Goal: Task Accomplishment & Management: Manage account settings

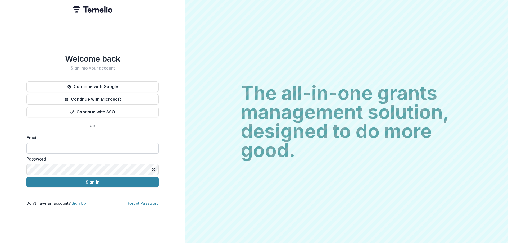
click at [77, 149] on input at bounding box center [92, 148] width 132 height 11
type input "**********"
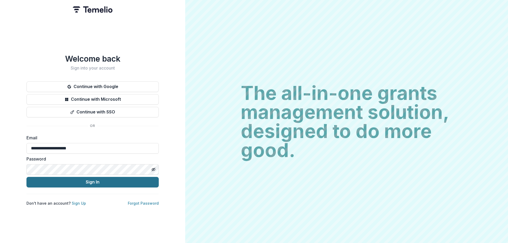
click at [80, 181] on button "Sign In" at bounding box center [92, 182] width 132 height 11
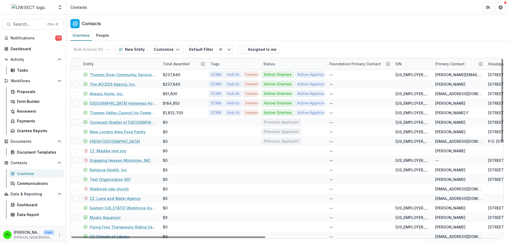
click at [291, 13] on header "Contacts" at bounding box center [286, 7] width 441 height 15
click at [321, 37] on div "Grantees People" at bounding box center [286, 35] width 441 height 11
click at [173, 33] on div "Grantees People" at bounding box center [286, 35] width 441 height 11
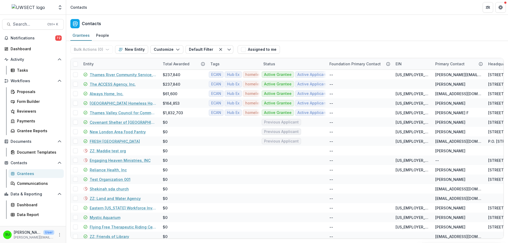
click at [184, 30] on div "Contacts" at bounding box center [286, 23] width 441 height 16
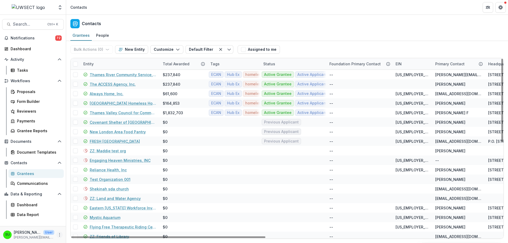
click at [59, 234] on icon "More" at bounding box center [59, 235] width 4 height 4
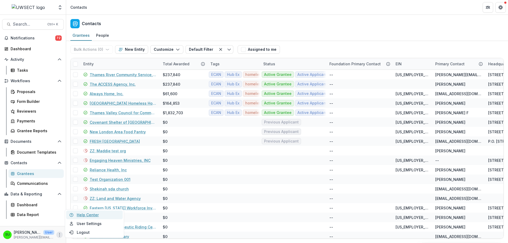
click at [87, 215] on link "Help Center" at bounding box center [94, 214] width 57 height 9
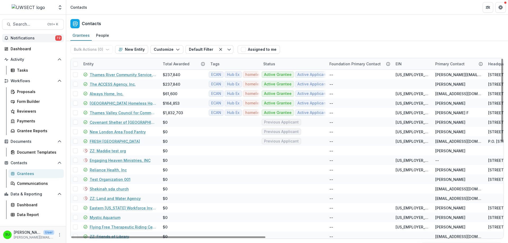
click at [50, 37] on span "Notifications" at bounding box center [33, 38] width 45 height 4
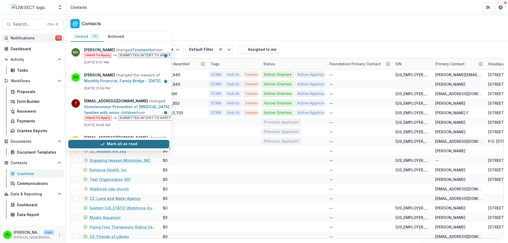
click at [128, 144] on button "Mark all as read" at bounding box center [118, 144] width 101 height 8
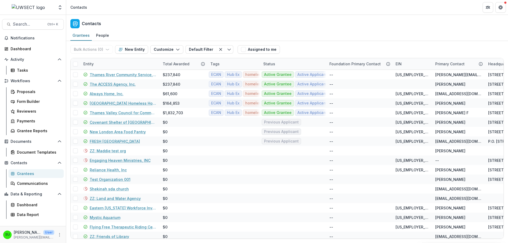
click at [177, 18] on div "Contacts" at bounding box center [286, 23] width 441 height 16
click at [19, 71] on div "Tasks" at bounding box center [38, 70] width 43 height 6
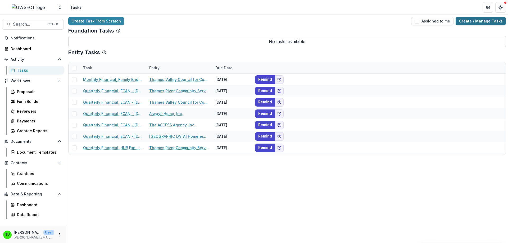
click at [485, 22] on link "Create / Manage Tasks" at bounding box center [480, 21] width 50 height 8
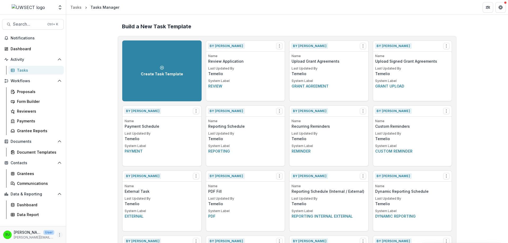
click at [58, 237] on button "More" at bounding box center [59, 235] width 6 height 6
click at [27, 93] on div "Proposals" at bounding box center [38, 92] width 43 height 6
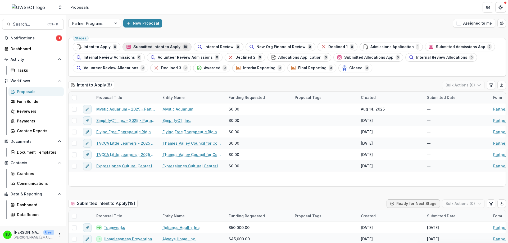
click at [163, 47] on span "Submitted Intent to Apply" at bounding box center [156, 47] width 47 height 4
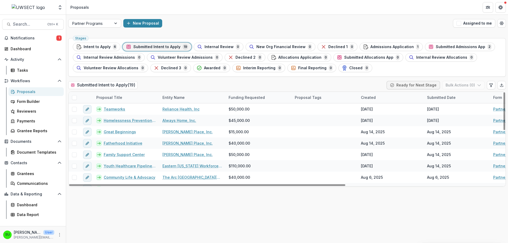
click at [230, 22] on div "New Proposal" at bounding box center [286, 23] width 327 height 8
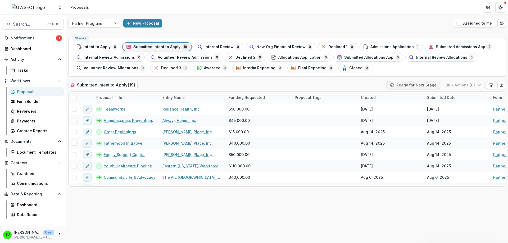
click at [230, 22] on div "New Proposal" at bounding box center [286, 23] width 327 height 8
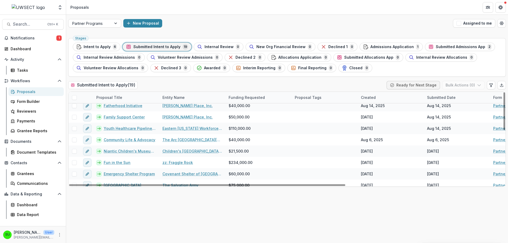
scroll to position [27, 0]
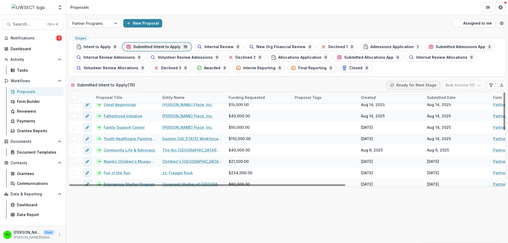
drag, startPoint x: 116, startPoint y: 173, endPoint x: 93, endPoint y: 206, distance: 40.4
click at [93, 206] on div "Stages Intent to Apply 6 Submitted Intent to Apply 19 Internal Review 0 New Org…" at bounding box center [286, 139] width 441 height 207
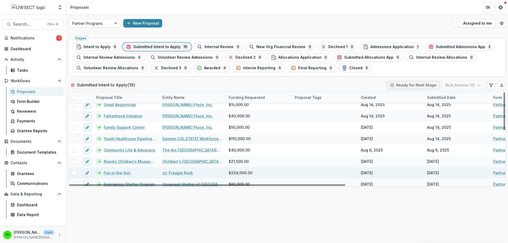
click at [113, 172] on link "Fun in the Sun" at bounding box center [117, 173] width 27 height 6
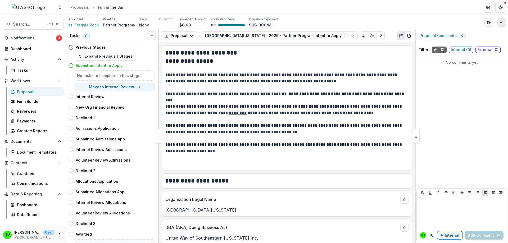
click at [498, 25] on button "button" at bounding box center [501, 22] width 8 height 8
click at [468, 36] on button "Edit Attributes" at bounding box center [476, 34] width 57 height 9
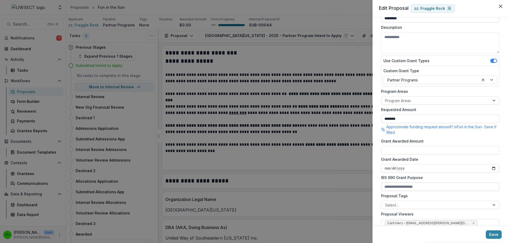
scroll to position [35, 0]
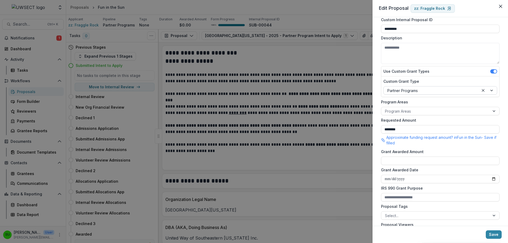
click at [436, 91] on div at bounding box center [431, 90] width 88 height 7
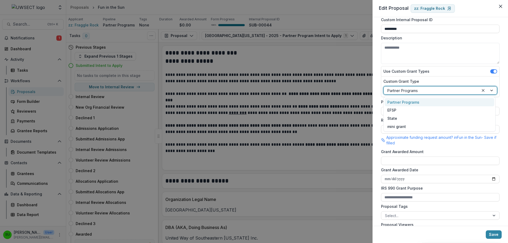
click at [442, 81] on label "Custom Grant Type" at bounding box center [438, 82] width 111 height 6
click at [388, 88] on input "Custom Grant Type" at bounding box center [387, 91] width 1 height 6
click at [501, 98] on div "**********" at bounding box center [439, 121] width 135 height 209
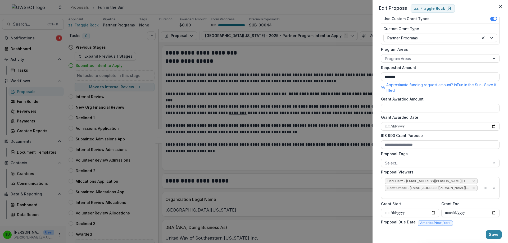
scroll to position [88, 0]
drag, startPoint x: 387, startPoint y: 76, endPoint x: 392, endPoint y: 78, distance: 5.6
click at [392, 78] on input "********" at bounding box center [440, 76] width 118 height 8
click at [413, 77] on input "*******" at bounding box center [440, 76] width 118 height 8
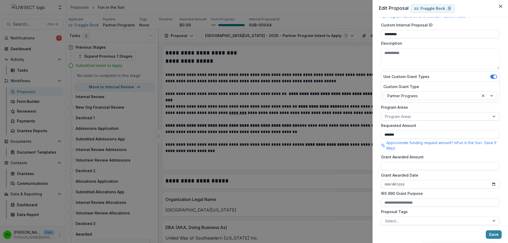
scroll to position [0, 0]
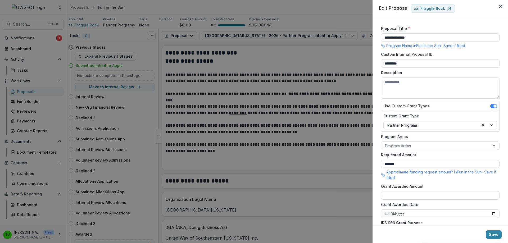
type input "*******"
click at [383, 38] on input "**********" at bounding box center [440, 37] width 118 height 8
type input "**********"
click at [494, 234] on button "Save" at bounding box center [493, 234] width 16 height 8
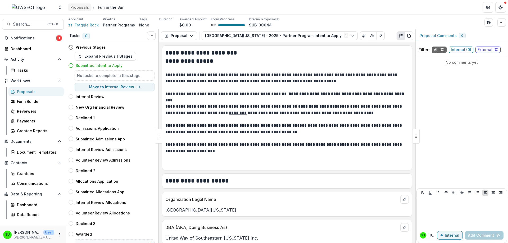
click at [77, 9] on div "Proposals" at bounding box center [79, 7] width 19 height 6
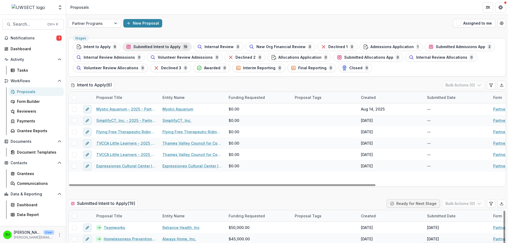
click at [159, 45] on span "Submitted Intent to Apply" at bounding box center [156, 47] width 47 height 4
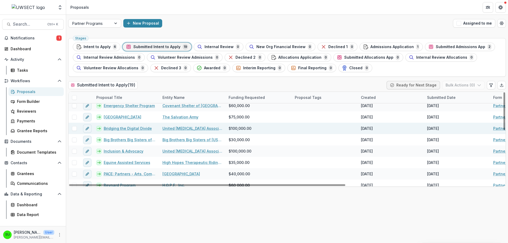
scroll to position [79, 0]
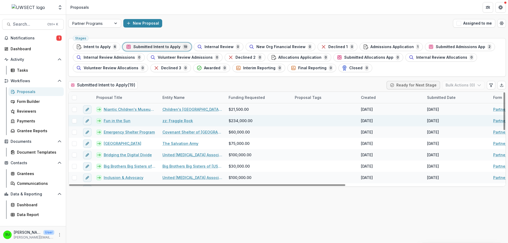
click at [113, 122] on link "Fun in the Sun" at bounding box center [117, 121] width 27 height 6
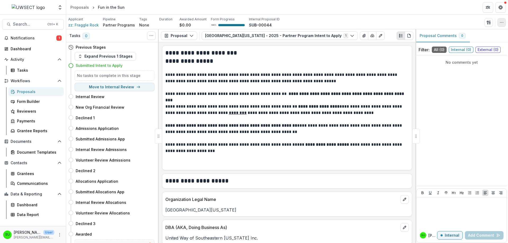
click at [499, 21] on icon "button" at bounding box center [501, 22] width 4 height 4
click at [479, 34] on button "Edit Attributes" at bounding box center [476, 34] width 57 height 9
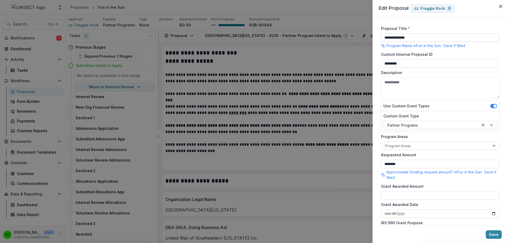
click at [384, 36] on input "**********" at bounding box center [440, 37] width 118 height 8
type input "**********"
click at [494, 235] on button "Save" at bounding box center [493, 234] width 16 height 8
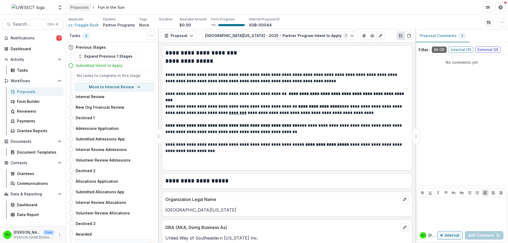
click at [76, 6] on div "Proposals" at bounding box center [79, 7] width 19 height 6
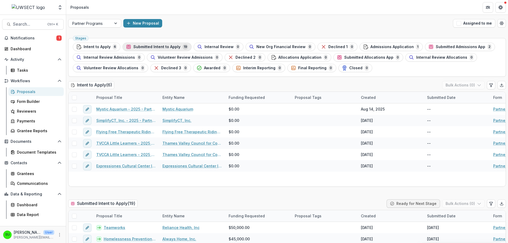
click at [146, 46] on span "Submitted Intent to Apply" at bounding box center [156, 47] width 47 height 4
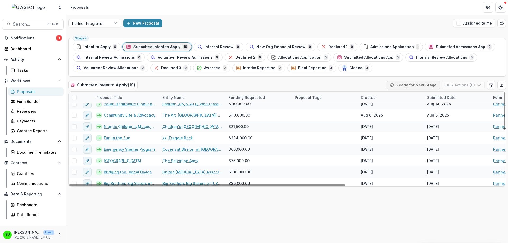
scroll to position [54, 0]
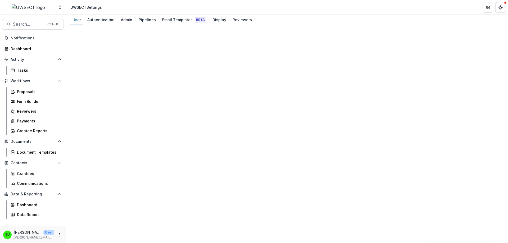
select select "****"
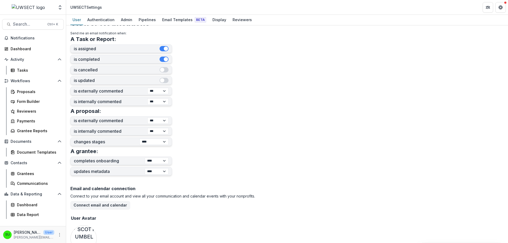
scroll to position [132, 0]
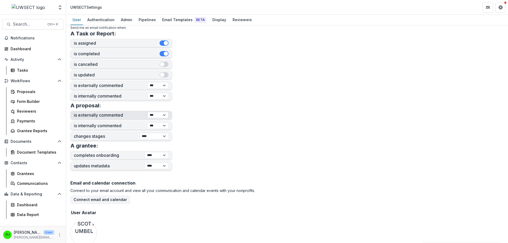
click at [159, 115] on select "*** ******** ****" at bounding box center [157, 115] width 21 height 6
drag, startPoint x: 188, startPoint y: 108, endPoint x: 184, endPoint y: 111, distance: 4.9
click at [189, 108] on form "**********" at bounding box center [286, 81] width 433 height 369
click at [159, 127] on select "*** ******** ****" at bounding box center [157, 125] width 21 height 6
click at [147, 122] on select "*** ******** ****" at bounding box center [157, 125] width 21 height 6
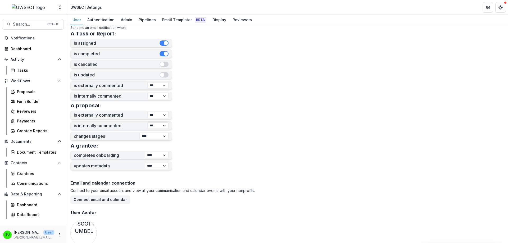
click at [201, 108] on form "**********" at bounding box center [286, 81] width 433 height 369
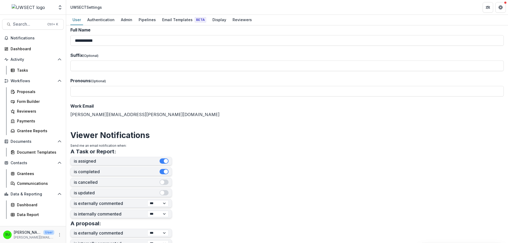
scroll to position [0, 0]
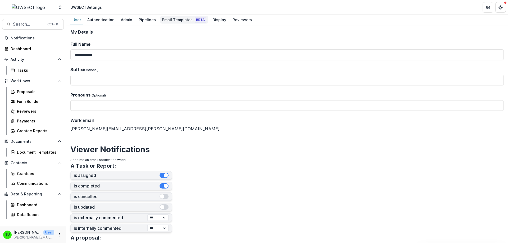
click at [179, 20] on div "Email Templates Beta" at bounding box center [184, 20] width 48 height 8
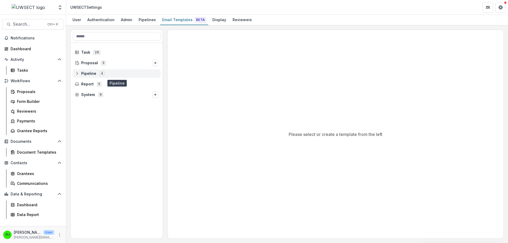
click at [76, 74] on icon at bounding box center [77, 73] width 4 height 4
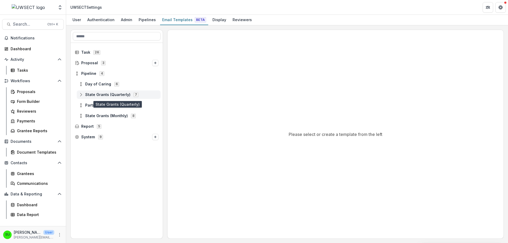
click at [79, 94] on icon at bounding box center [81, 95] width 4 height 4
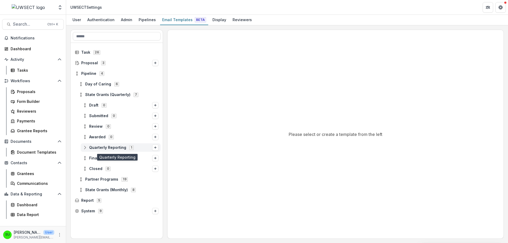
click at [85, 149] on circle at bounding box center [84, 148] width 1 height 1
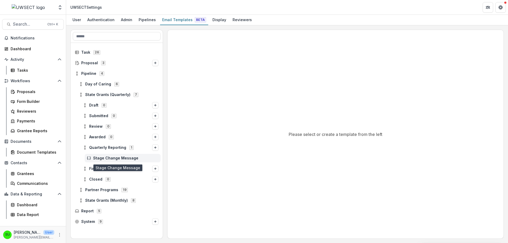
click at [103, 156] on span "Stage Change Message" at bounding box center [125, 158] width 65 height 4
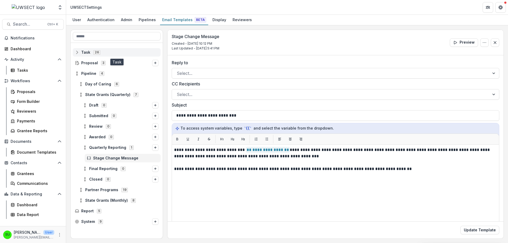
click at [76, 51] on rect at bounding box center [76, 52] width 3 height 3
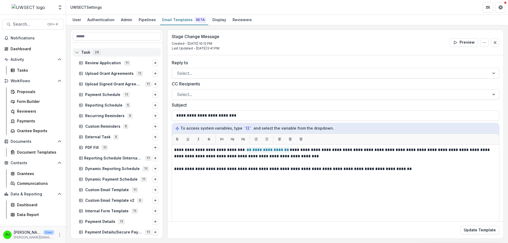
click at [77, 50] on icon at bounding box center [77, 52] width 4 height 4
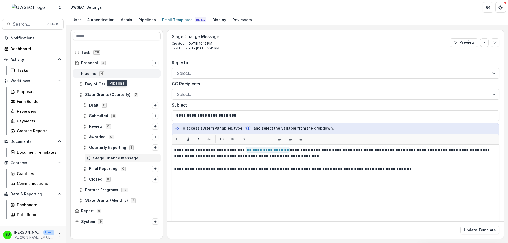
click at [75, 74] on icon at bounding box center [77, 73] width 4 height 4
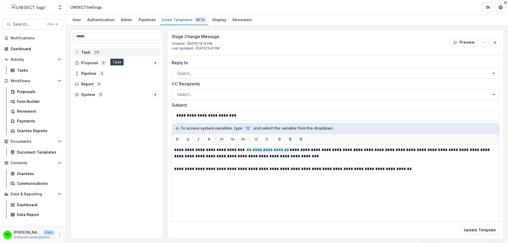
click at [76, 52] on line at bounding box center [76, 52] width 0 height 3
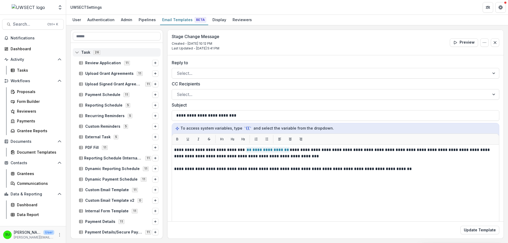
click at [76, 52] on line at bounding box center [76, 52] width 0 height 3
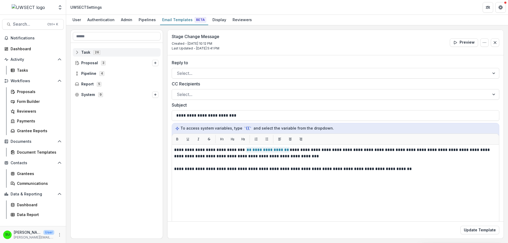
click at [76, 52] on line at bounding box center [76, 52] width 0 height 3
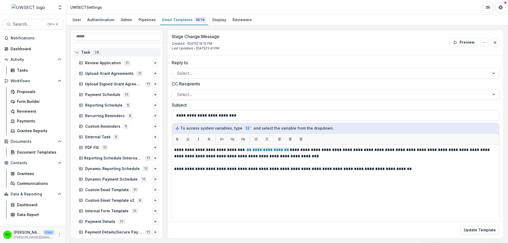
click at [76, 52] on line at bounding box center [76, 52] width 0 height 3
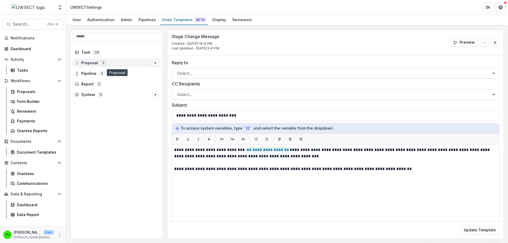
click at [76, 61] on icon at bounding box center [76, 62] width 3 height 3
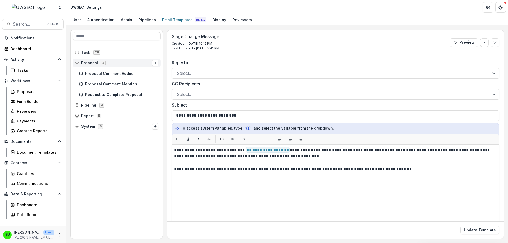
click at [76, 61] on icon at bounding box center [76, 62] width 3 height 3
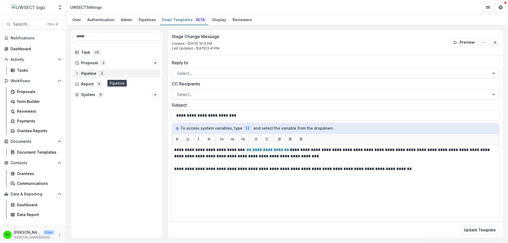
click at [76, 75] on circle at bounding box center [76, 74] width 1 height 1
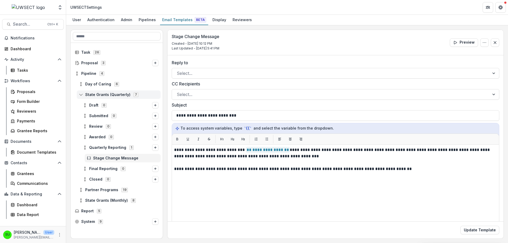
click at [78, 94] on div "State Grants (Quarterly) 7" at bounding box center [119, 94] width 84 height 8
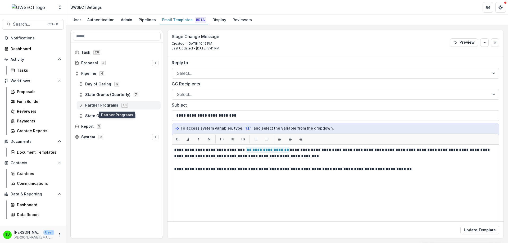
click at [81, 104] on circle at bounding box center [80, 103] width 1 height 1
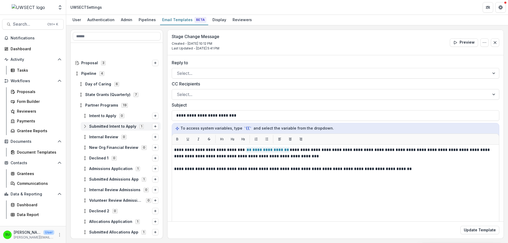
scroll to position [26, 0]
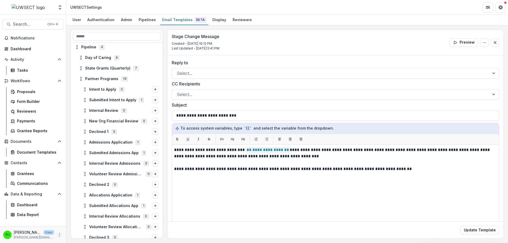
click at [61, 235] on icon "More" at bounding box center [59, 235] width 4 height 4
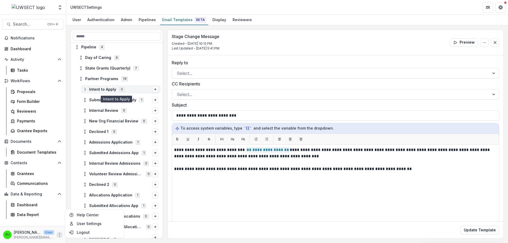
click at [101, 88] on span "Intent to Apply" at bounding box center [102, 89] width 27 height 4
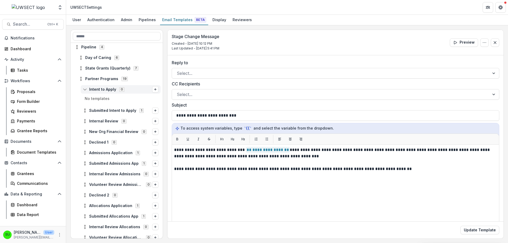
click at [101, 88] on span "Intent to Apply" at bounding box center [102, 89] width 27 height 4
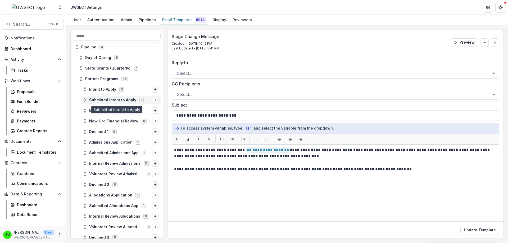
click at [86, 99] on icon at bounding box center [85, 100] width 4 height 4
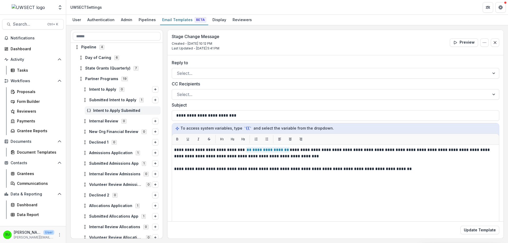
click at [101, 109] on span "Intent to Apply Submitted" at bounding box center [125, 110] width 65 height 4
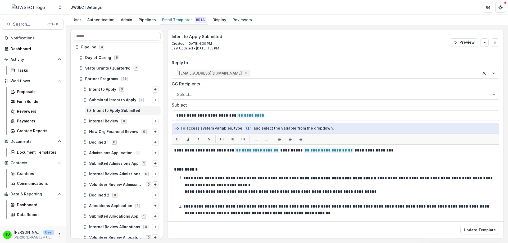
scroll to position [7, 0]
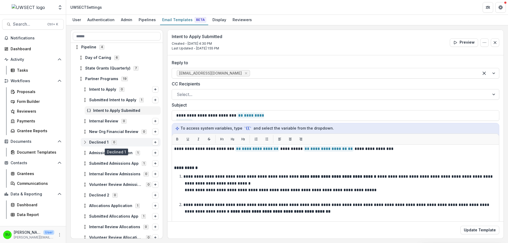
click at [85, 142] on icon at bounding box center [85, 142] width 4 height 4
click at [85, 142] on line at bounding box center [85, 142] width 0 height 2
click at [85, 154] on icon at bounding box center [85, 153] width 4 height 4
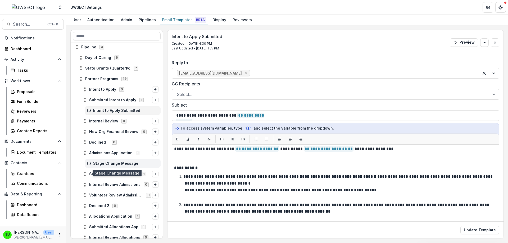
click at [104, 164] on span "Stage Change Message" at bounding box center [125, 163] width 65 height 4
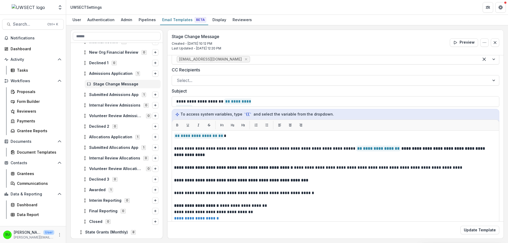
scroll to position [26, 0]
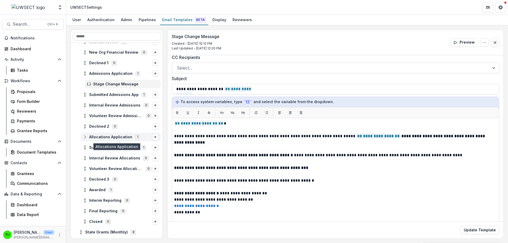
click at [84, 135] on icon at bounding box center [85, 137] width 4 height 4
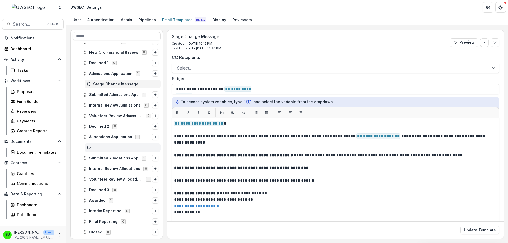
click at [91, 146] on icon at bounding box center [89, 147] width 4 height 4
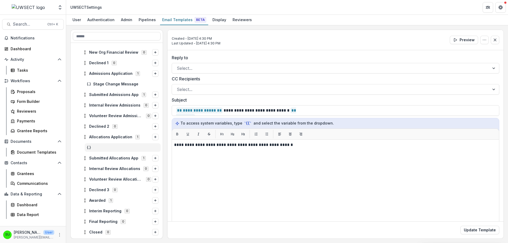
scroll to position [132, 0]
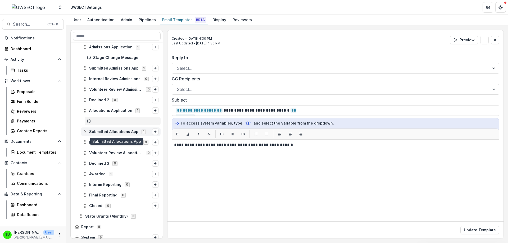
click at [85, 133] on icon at bounding box center [85, 132] width 4 height 4
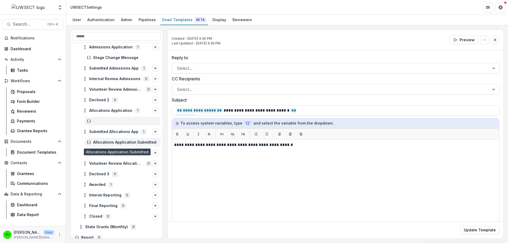
click at [123, 144] on span "Allocations Application Submitted" at bounding box center [125, 142] width 65 height 4
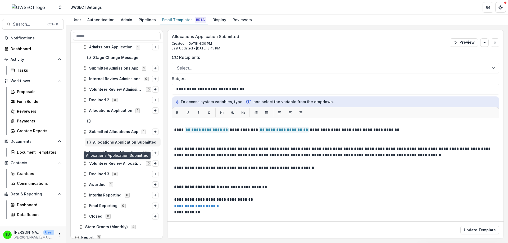
scroll to position [106, 0]
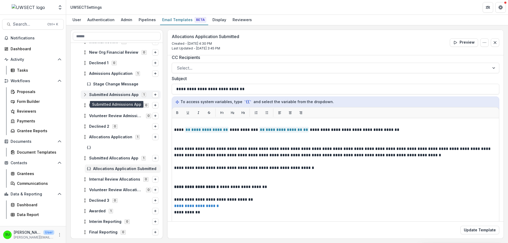
click at [84, 93] on icon at bounding box center [85, 95] width 4 height 4
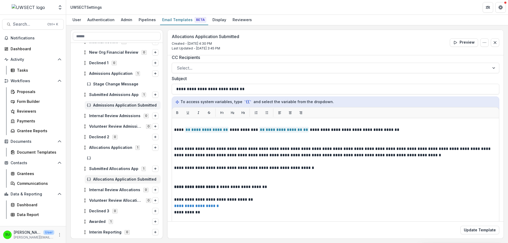
click at [104, 103] on span "Admissions Application Submitted" at bounding box center [125, 105] width 65 height 4
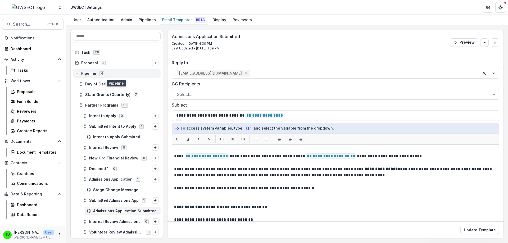
click at [77, 74] on line at bounding box center [77, 74] width 0 height 2
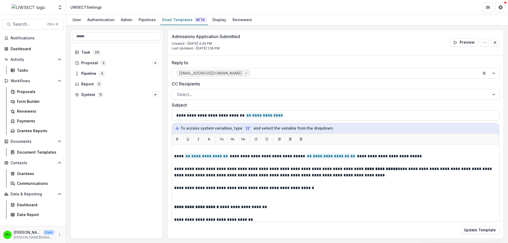
click at [113, 150] on div "Task 26 Proposal 3 Pipeline 4 Report 5 System 9" at bounding box center [117, 141] width 92 height 196
click at [92, 53] on div "26" at bounding box center [96, 52] width 9 height 4
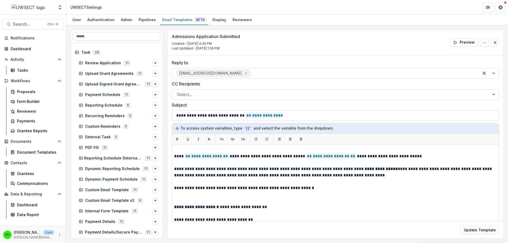
click at [115, 35] on input at bounding box center [117, 36] width 88 height 8
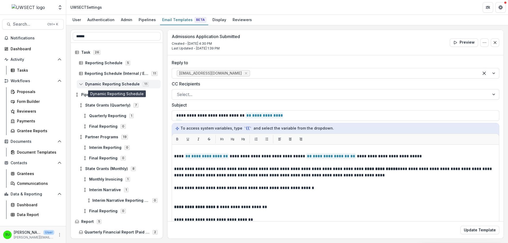
type input "******"
click at [80, 84] on icon at bounding box center [81, 84] width 4 height 4
click at [82, 83] on icon at bounding box center [81, 84] width 4 height 4
click at [75, 93] on icon at bounding box center [77, 95] width 4 height 4
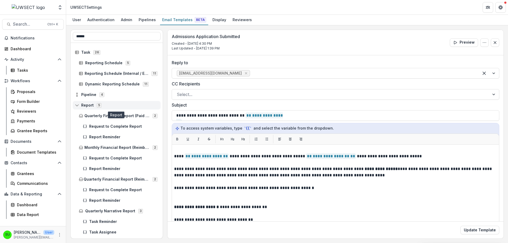
click at [76, 105] on icon at bounding box center [76, 105] width 3 height 1
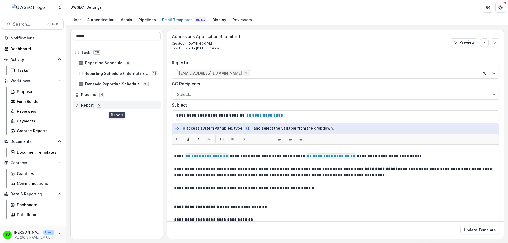
click at [77, 104] on icon at bounding box center [77, 105] width 4 height 4
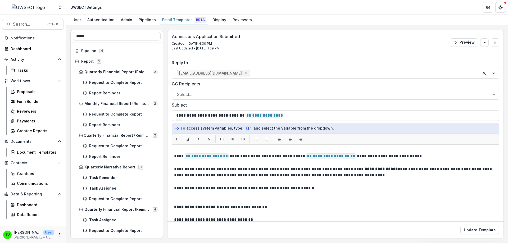
scroll to position [53, 0]
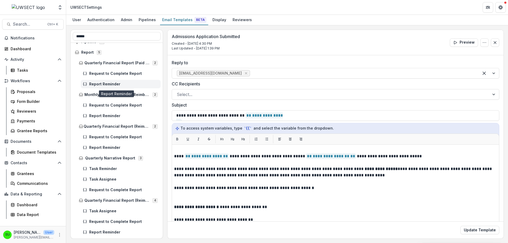
click at [106, 80] on div "Report Reminder" at bounding box center [121, 84] width 80 height 8
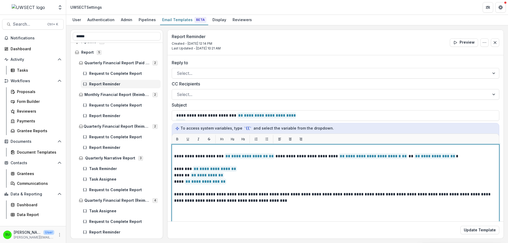
click at [389, 158] on p "**********" at bounding box center [334, 156] width 321 height 6
click at [392, 157] on p "**********" at bounding box center [334, 156] width 321 height 6
copy p "*****"
click at [367, 177] on p "******* ** ********* **" at bounding box center [334, 175] width 321 height 6
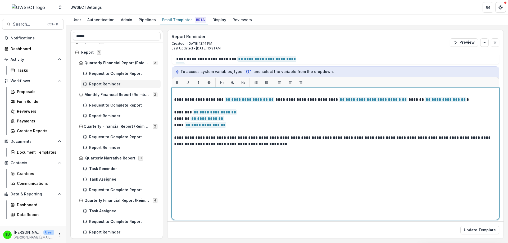
scroll to position [59, 0]
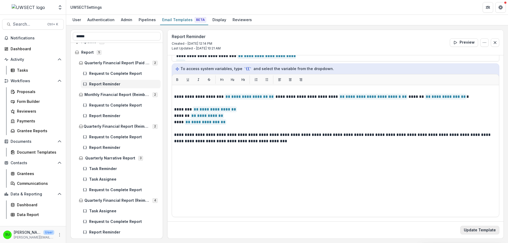
click at [486, 233] on button "Update Template" at bounding box center [479, 230] width 39 height 8
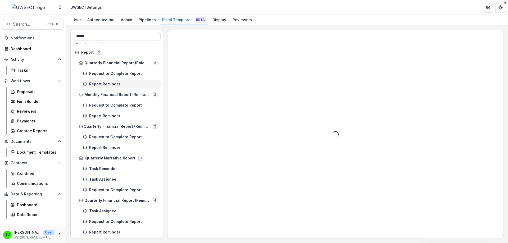
scroll to position [0, 0]
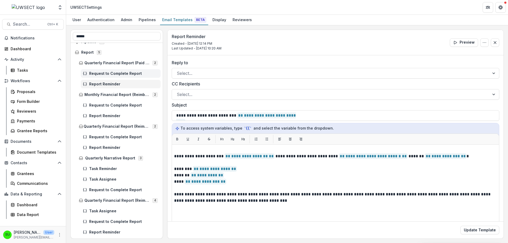
click at [124, 73] on span "Request to Complete Report" at bounding box center [123, 73] width 69 height 4
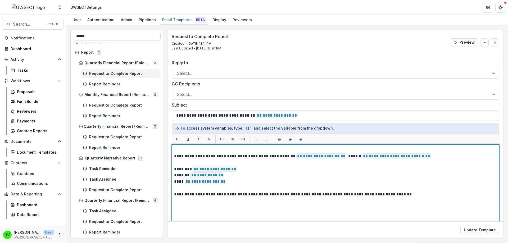
click at [431, 155] on p "**********" at bounding box center [334, 156] width 321 height 6
paste div
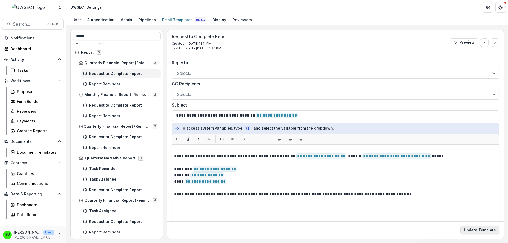
click at [476, 231] on button "Update Template" at bounding box center [479, 230] width 39 height 8
click at [104, 84] on span "Report Reminder" at bounding box center [123, 84] width 69 height 4
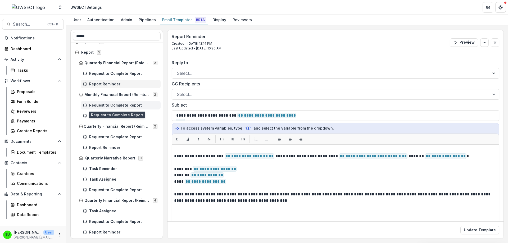
click at [104, 105] on span "Request to Complete Report" at bounding box center [123, 105] width 69 height 4
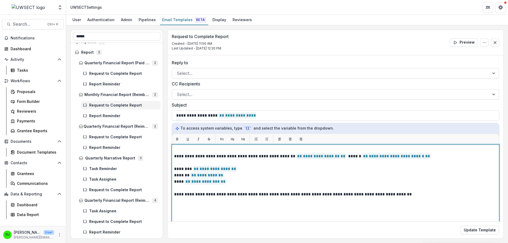
click at [425, 156] on p "**********" at bounding box center [334, 156] width 321 height 6
paste div
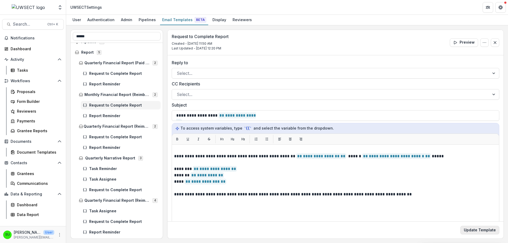
click at [479, 231] on button "Update Template" at bounding box center [479, 230] width 39 height 8
click at [98, 116] on span "Report Reminder" at bounding box center [123, 116] width 69 height 4
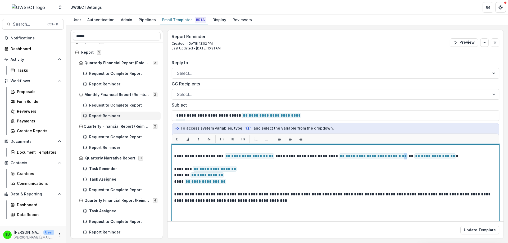
click at [387, 157] on span "**********" at bounding box center [373, 156] width 68 height 6
click at [389, 156] on p "**********" at bounding box center [334, 156] width 321 height 6
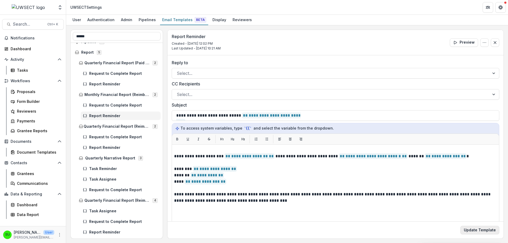
click at [478, 229] on button "Update Template" at bounding box center [479, 230] width 39 height 8
click at [105, 136] on span "Request to Complete Report" at bounding box center [123, 137] width 69 height 4
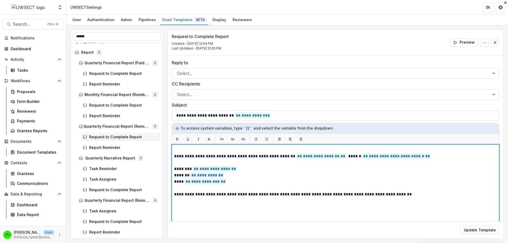
click at [423, 157] on p "**********" at bounding box center [334, 156] width 321 height 6
paste div
copy p "****"
click at [457, 174] on p "******* ** ********* **" at bounding box center [334, 175] width 321 height 6
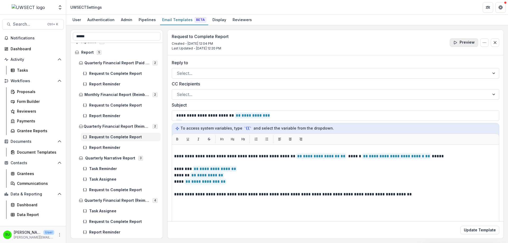
click at [463, 40] on button "Preview" at bounding box center [463, 42] width 28 height 8
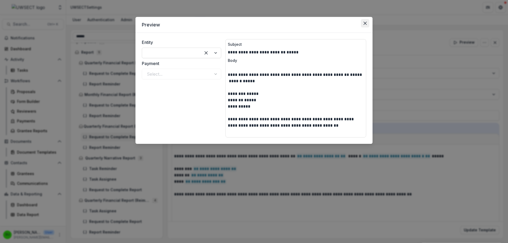
click at [365, 22] on icon "Close" at bounding box center [364, 23] width 3 height 3
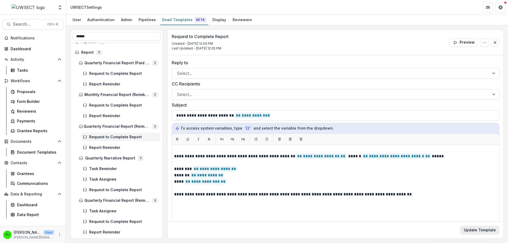
click at [472, 229] on button "Update Template" at bounding box center [479, 230] width 39 height 8
click at [465, 41] on button "Preview" at bounding box center [463, 42] width 28 height 8
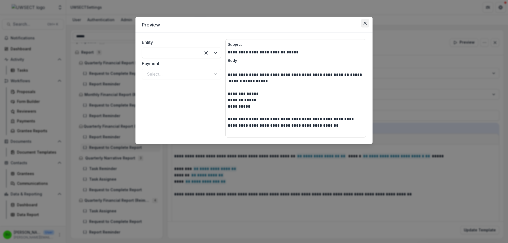
click at [365, 24] on icon "Close" at bounding box center [364, 23] width 3 height 3
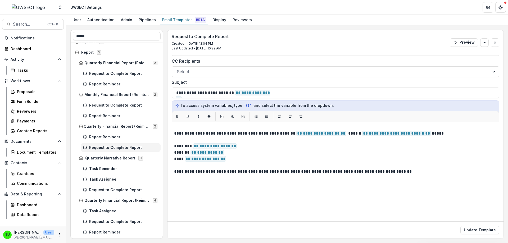
scroll to position [59, 0]
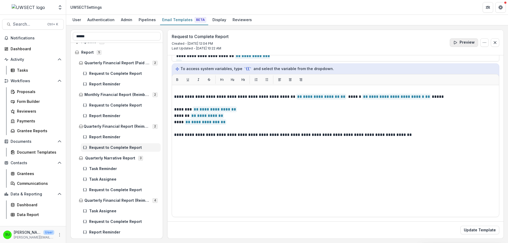
click at [469, 41] on button "Preview" at bounding box center [463, 42] width 28 height 8
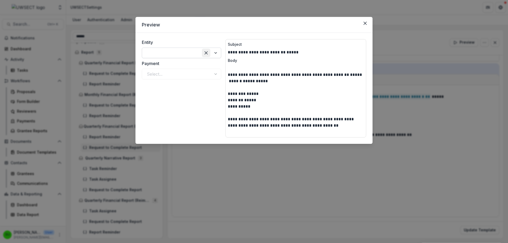
click at [203, 54] on div "Clear selected options" at bounding box center [206, 53] width 8 height 8
click at [190, 53] on div at bounding box center [171, 52] width 49 height 7
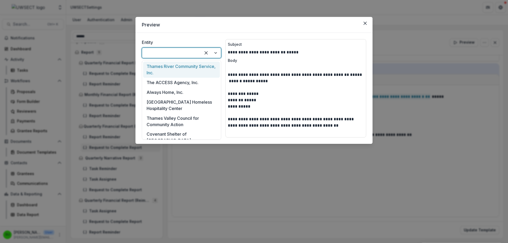
click at [171, 72] on div "Thames River Community Service, Inc." at bounding box center [181, 70] width 77 height 16
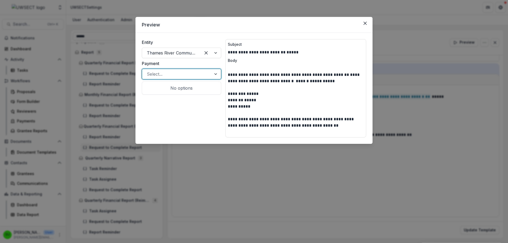
click at [169, 74] on div at bounding box center [177, 73] width 60 height 7
click at [177, 59] on div "Entity Thames River Community Service, Inc. Payment Select..." at bounding box center [181, 59] width 79 height 40
click at [364, 22] on icon "Close" at bounding box center [364, 23] width 3 height 3
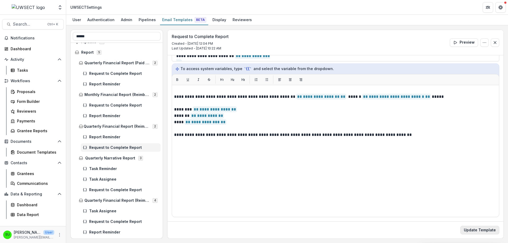
click at [478, 230] on button "Update Template" at bounding box center [479, 230] width 39 height 8
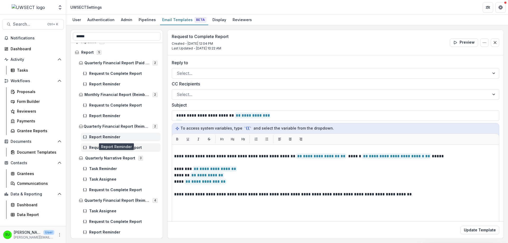
click at [113, 135] on span "Report Reminder" at bounding box center [123, 137] width 69 height 4
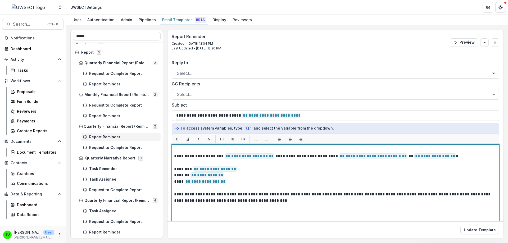
click at [388, 155] on p "**********" at bounding box center [334, 156] width 321 height 6
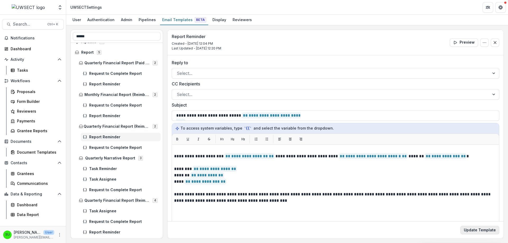
click at [487, 231] on button "Update Template" at bounding box center [479, 230] width 39 height 8
click at [108, 166] on div "Task Reminder" at bounding box center [121, 168] width 80 height 8
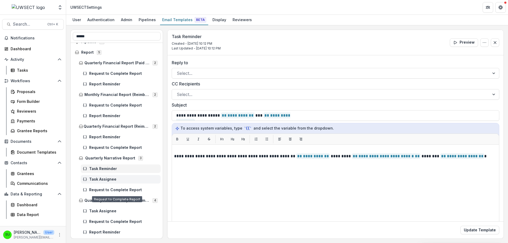
click at [115, 181] on span "Task Assignee" at bounding box center [123, 179] width 69 height 4
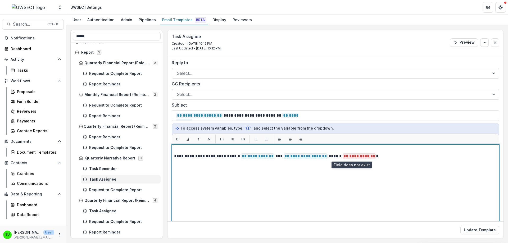
click at [350, 157] on span "** ********* **" at bounding box center [358, 156] width 33 height 6
drag, startPoint x: 369, startPoint y: 157, endPoint x: 334, endPoint y: 158, distance: 34.1
click at [334, 158] on p "**********" at bounding box center [334, 153] width 321 height 13
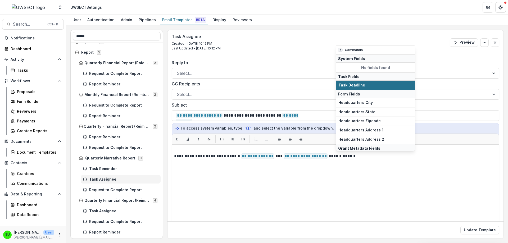
click at [348, 85] on span "Task Deadline" at bounding box center [375, 85] width 74 height 4
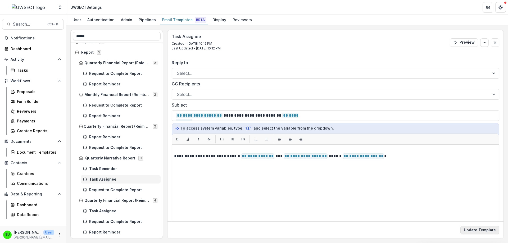
click at [475, 230] on button "Update Template" at bounding box center [479, 230] width 39 height 8
click at [98, 188] on span "Request to Complete Report" at bounding box center [123, 190] width 69 height 4
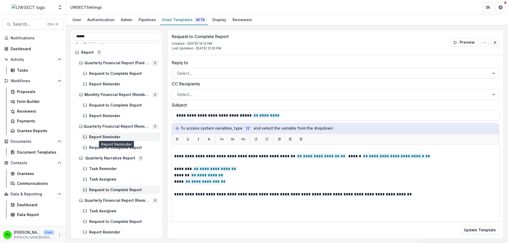
scroll to position [62, 0]
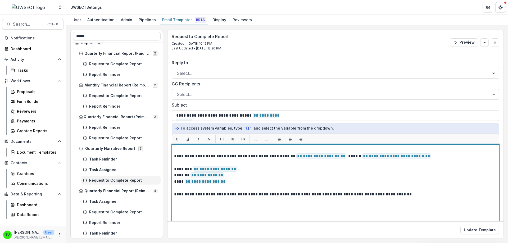
click at [423, 155] on p "**********" at bounding box center [334, 156] width 321 height 6
paste div
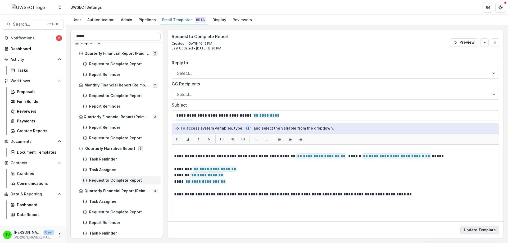
click at [477, 230] on button "Update Template" at bounding box center [479, 230] width 39 height 8
click at [109, 203] on span "Task Assignee" at bounding box center [123, 201] width 69 height 4
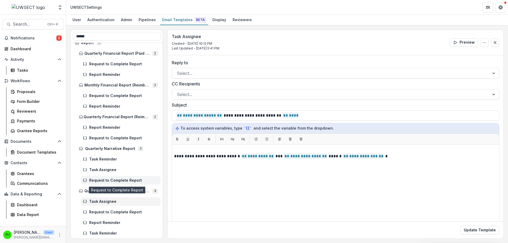
click at [104, 179] on span "Request to Complete Report" at bounding box center [123, 180] width 69 height 4
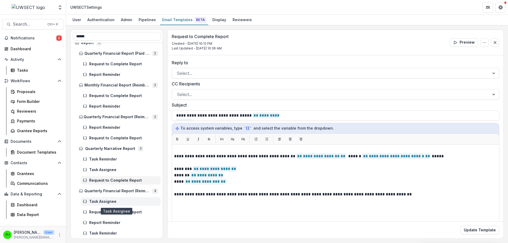
click at [113, 199] on span "Task Assignee" at bounding box center [123, 201] width 69 height 4
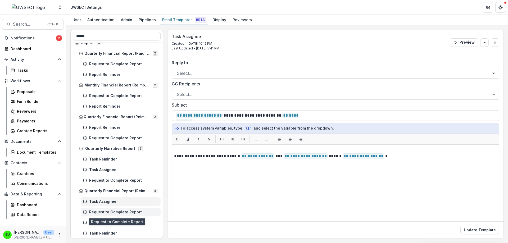
click at [112, 211] on span "Request to Complete Report" at bounding box center [123, 212] width 69 height 4
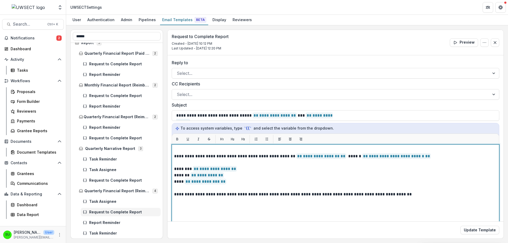
click at [426, 160] on p at bounding box center [335, 162] width 323 height 6
click at [424, 155] on p "**********" at bounding box center [334, 156] width 321 height 6
paste div
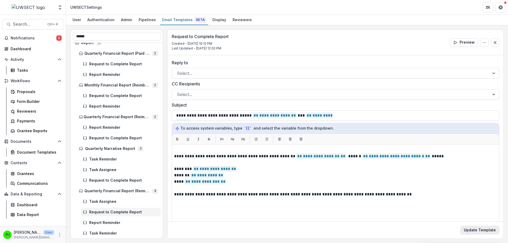
click at [481, 230] on button "Update Template" at bounding box center [479, 230] width 39 height 8
click at [98, 224] on span "Report Reminder" at bounding box center [123, 222] width 69 height 4
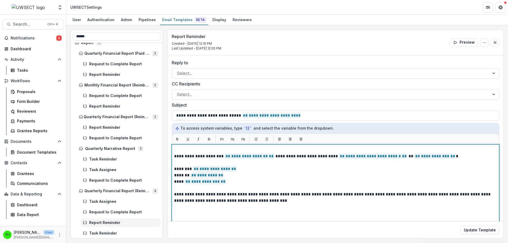
click at [389, 159] on p "**********" at bounding box center [334, 156] width 321 height 6
paste div
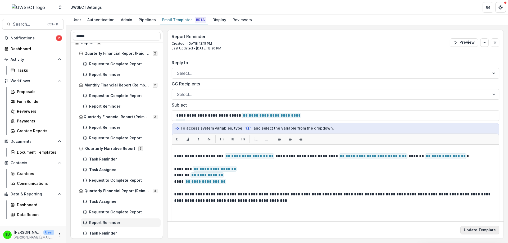
click at [485, 228] on button "Update Template" at bounding box center [479, 230] width 39 height 8
click at [170, 176] on div "**********" at bounding box center [335, 167] width 336 height 225
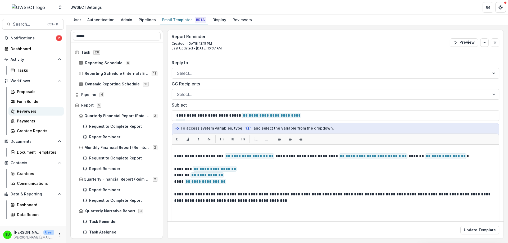
click at [23, 113] on div "Reviewers" at bounding box center [38, 111] width 43 height 6
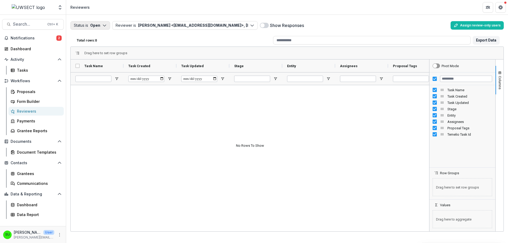
click at [86, 22] on button "Status is Open" at bounding box center [90, 25] width 40 height 8
click at [167, 37] on div "Total rows: 0" at bounding box center [173, 40] width 196 height 8
click at [151, 49] on div "Drag here to set row groups" at bounding box center [287, 53] width 432 height 13
click at [42, 40] on span "Notifications" at bounding box center [34, 38] width 46 height 4
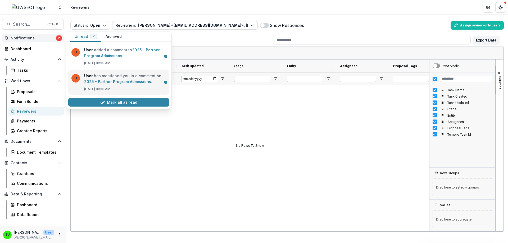
click at [117, 79] on link "2025 - Partner Program Admissions" at bounding box center [117, 81] width 67 height 4
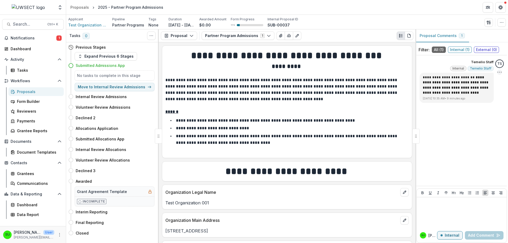
click at [499, 71] on icon "Options" at bounding box center [498, 72] width 5 height 5
click at [470, 126] on div "**********" at bounding box center [461, 120] width 90 height 126
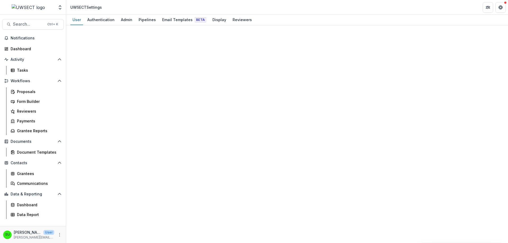
select select "****"
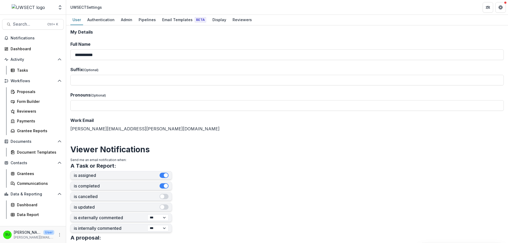
click at [182, 38] on form "**********" at bounding box center [286, 214] width 433 height 369
click at [232, 19] on div "Reviewers" at bounding box center [242, 20] width 24 height 8
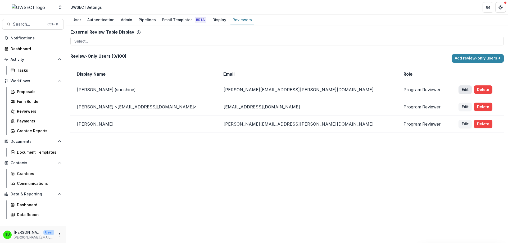
click at [458, 89] on button "Edit" at bounding box center [464, 89] width 13 height 8
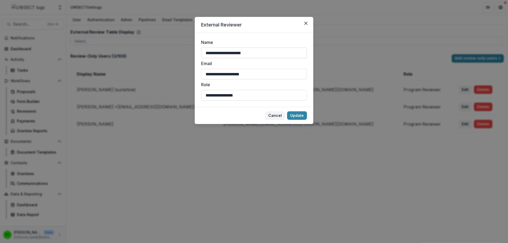
drag, startPoint x: 233, startPoint y: 53, endPoint x: 250, endPoint y: 54, distance: 17.7
click at [250, 54] on input "**********" at bounding box center [254, 53] width 106 height 11
click at [270, 56] on input "**********" at bounding box center [254, 53] width 106 height 11
click at [278, 116] on button "Cancel" at bounding box center [275, 115] width 20 height 8
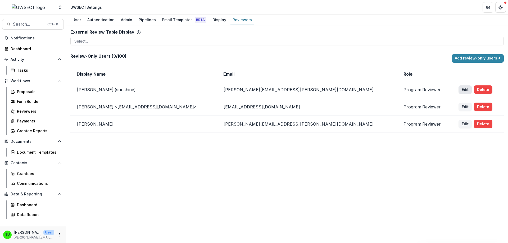
click at [458, 88] on button "Edit" at bounding box center [464, 89] width 13 height 8
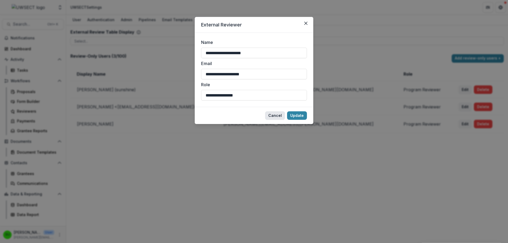
click at [279, 116] on button "Cancel" at bounding box center [275, 115] width 20 height 8
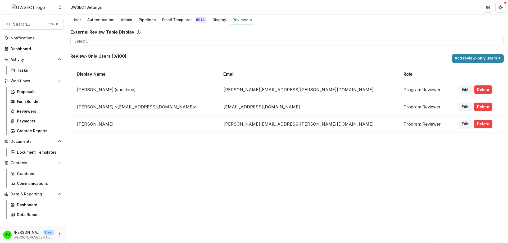
click at [104, 142] on div "External Review Table Display To pick up a draggable item, press the space bar.…" at bounding box center [286, 134] width 441 height 218
click at [473, 88] on button "Delete" at bounding box center [482, 89] width 19 height 8
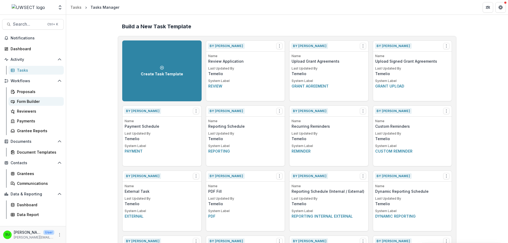
click at [25, 102] on div "Form Builder" at bounding box center [38, 102] width 43 height 6
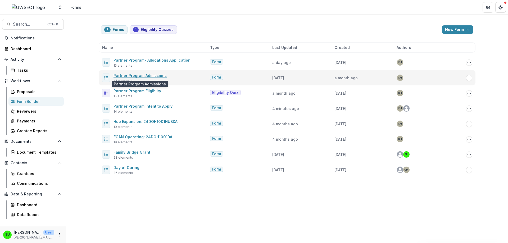
click at [155, 76] on link "Partner Program Admissions" at bounding box center [139, 75] width 53 height 4
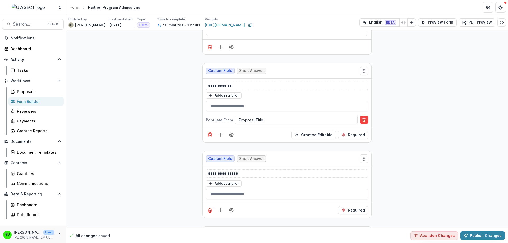
scroll to position [1428, 0]
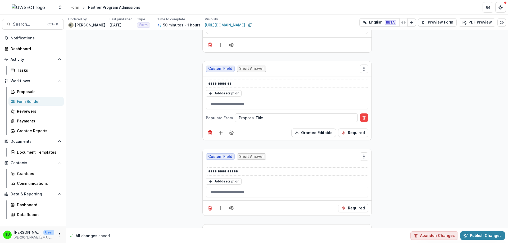
click at [346, 66] on div "Custom Field Short Answer" at bounding box center [287, 68] width 169 height 15
drag, startPoint x: 222, startPoint y: 128, endPoint x: 261, endPoint y: 134, distance: 39.6
click at [261, 134] on div "Grantee Editable Required" at bounding box center [287, 132] width 169 height 15
click at [219, 135] on icon "Add field" at bounding box center [220, 132] width 5 height 5
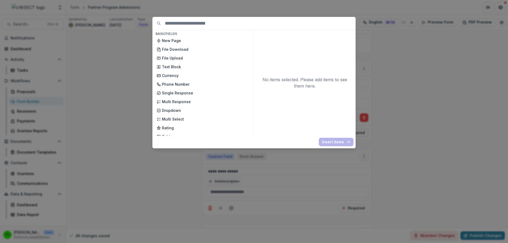
click at [119, 163] on div "Basic Fields New Page File Download File Upload Text Block Currency Phone Numbe…" at bounding box center [254, 121] width 508 height 243
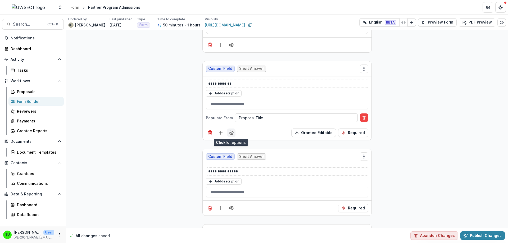
click at [232, 131] on icon "Field Settings" at bounding box center [231, 133] width 4 height 4
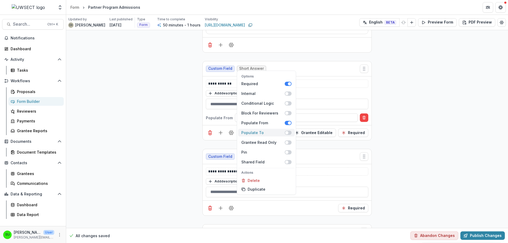
click at [286, 131] on span at bounding box center [287, 133] width 7 height 4
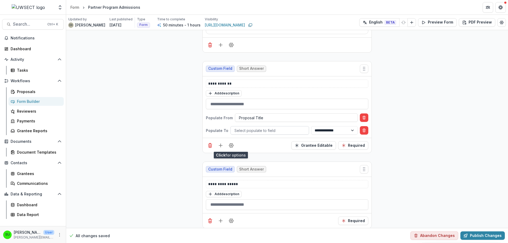
click at [285, 133] on div at bounding box center [269, 130] width 71 height 7
click at [265, 131] on div at bounding box center [269, 130] width 71 height 7
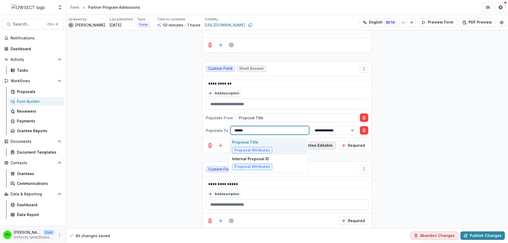
type input "******"
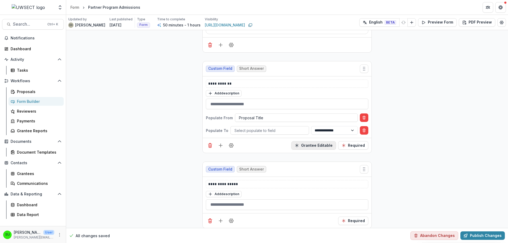
click at [312, 145] on button "Grantee Editable" at bounding box center [313, 145] width 45 height 8
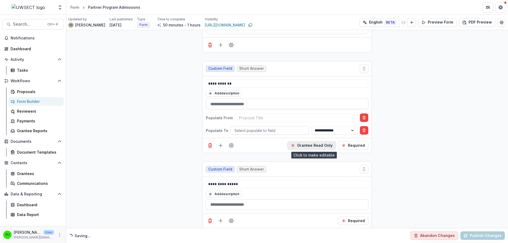
click at [304, 144] on button "Grantee Read Only" at bounding box center [311, 145] width 49 height 8
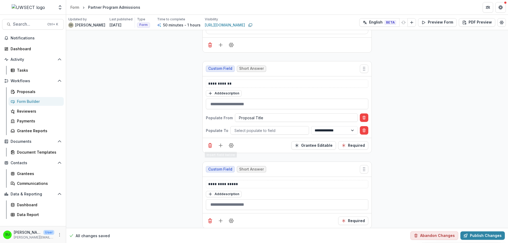
click at [242, 133] on div at bounding box center [269, 130] width 71 height 7
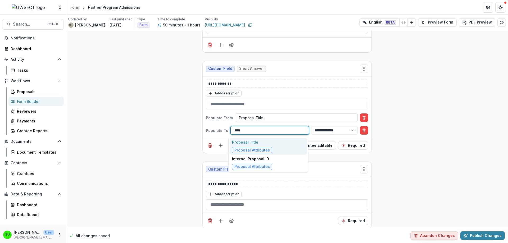
type input "*****"
click at [257, 143] on p "Proposal Title" at bounding box center [252, 142] width 40 height 6
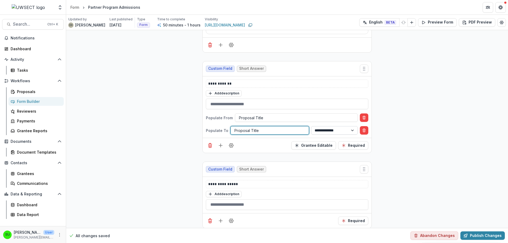
click at [327, 130] on select "**********" at bounding box center [334, 130] width 47 height 8
click at [315, 130] on select "**********" at bounding box center [334, 130] width 47 height 8
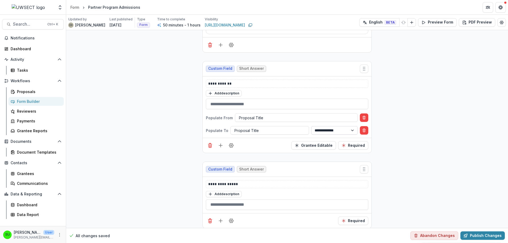
click at [322, 130] on select "**********" at bounding box center [334, 130] width 47 height 8
click at [311, 126] on select "**********" at bounding box center [334, 130] width 47 height 8
click at [271, 142] on div "Grantee Editable Required" at bounding box center [287, 145] width 169 height 15
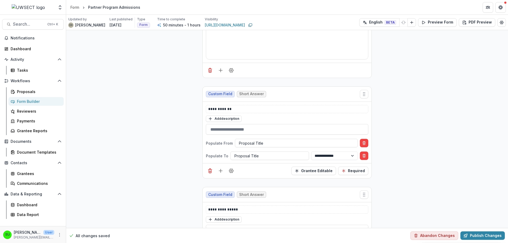
scroll to position [1401, 0]
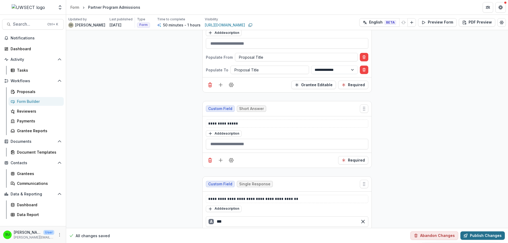
scroll to position [1480, 0]
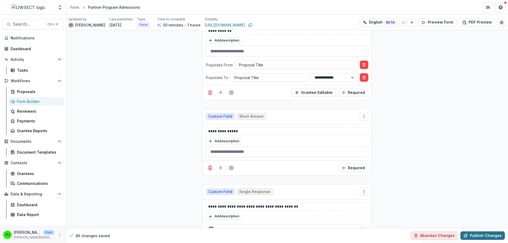
click at [486, 235] on button "Publish Changes" at bounding box center [482, 235] width 44 height 8
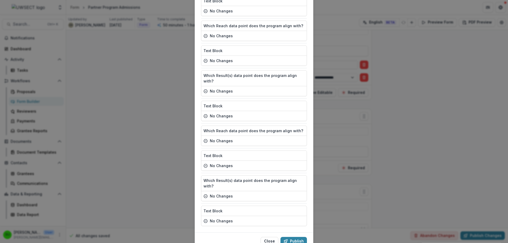
scroll to position [895, 0]
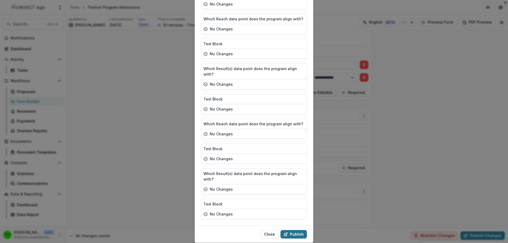
click at [291, 230] on button "Publish" at bounding box center [293, 234] width 26 height 8
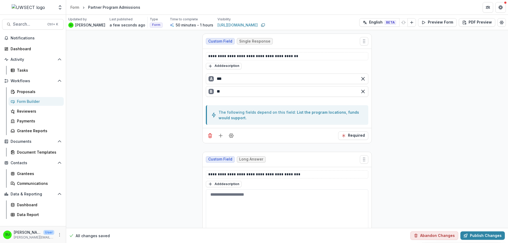
scroll to position [1639, 0]
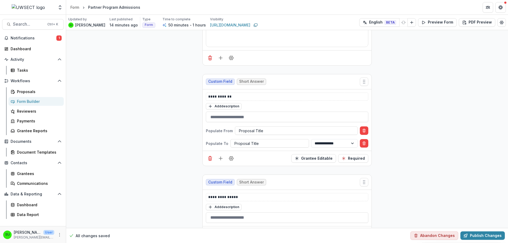
scroll to position [1428, 0]
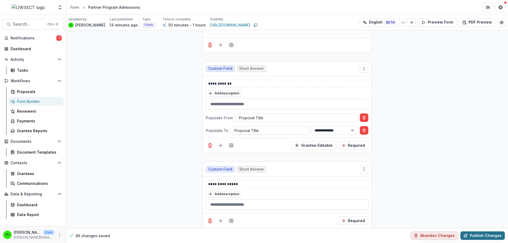
click at [481, 238] on button "Publish Changes" at bounding box center [482, 235] width 44 height 8
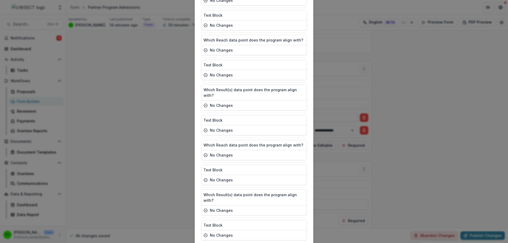
scroll to position [895, 0]
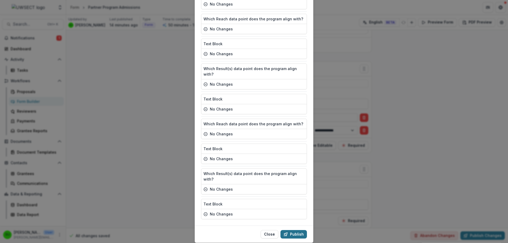
click at [289, 230] on button "Publish" at bounding box center [293, 234] width 26 height 8
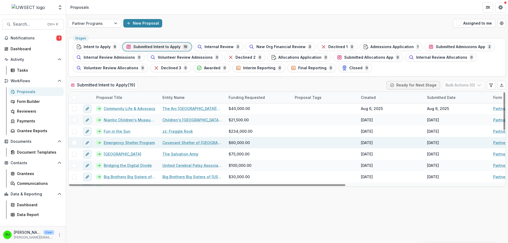
scroll to position [79, 0]
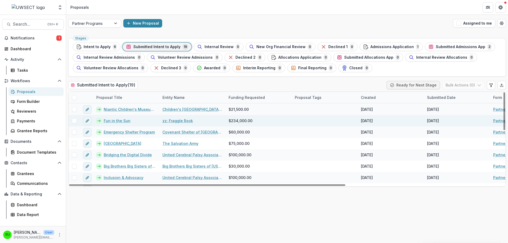
click at [121, 123] on link "Fun in the Sun" at bounding box center [117, 121] width 27 height 6
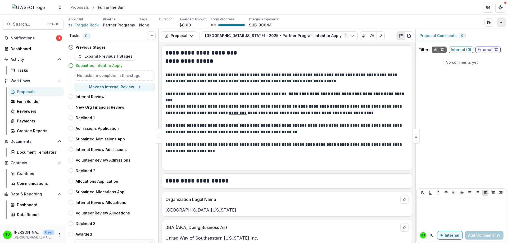
click at [500, 24] on icon "button" at bounding box center [501, 22] width 4 height 4
click at [471, 34] on button "Edit Attributes" at bounding box center [476, 34] width 57 height 9
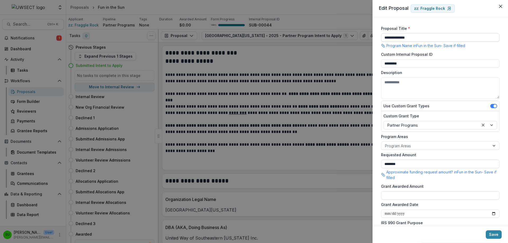
click at [386, 38] on input "**********" at bounding box center [440, 37] width 118 height 8
type input "**********"
click at [492, 233] on button "Save" at bounding box center [493, 234] width 16 height 8
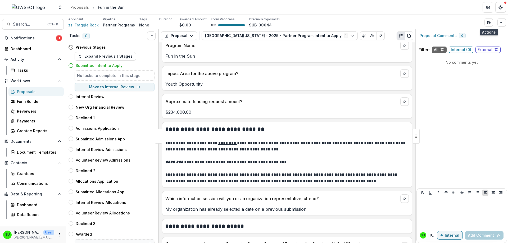
scroll to position [185, 0]
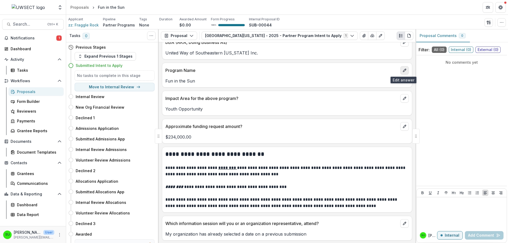
click at [402, 72] on icon "edit" at bounding box center [404, 70] width 4 height 4
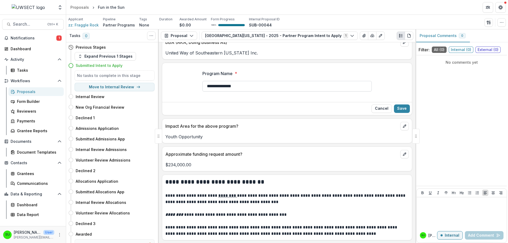
click at [208, 86] on input "**********" at bounding box center [286, 86] width 169 height 11
type input "**********"
click at [398, 109] on button "Save" at bounding box center [402, 108] width 16 height 8
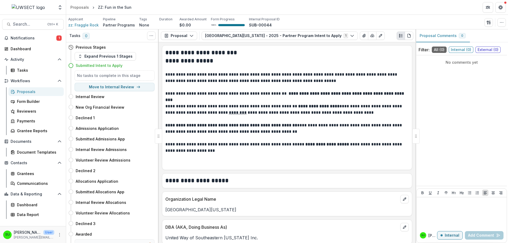
scroll to position [0, 0]
click at [84, 8] on div "Proposals" at bounding box center [79, 7] width 19 height 6
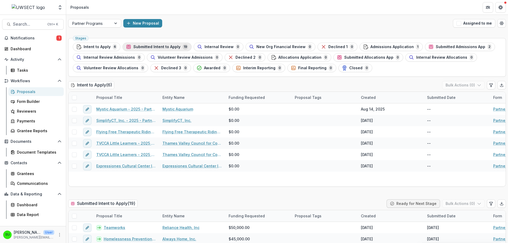
click at [152, 45] on span "Submitted Intent to Apply" at bounding box center [156, 47] width 47 height 4
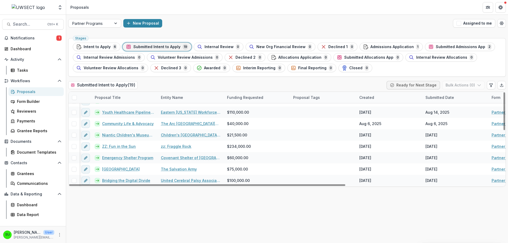
scroll to position [54, 0]
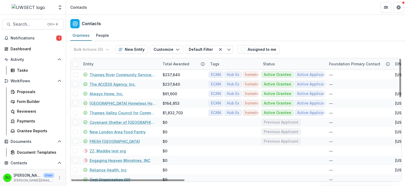
click at [181, 30] on div "Grantees People" at bounding box center [236, 35] width 340 height 11
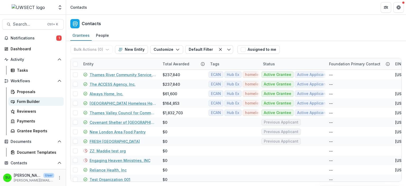
click at [22, 102] on div "Form Builder" at bounding box center [38, 102] width 43 height 6
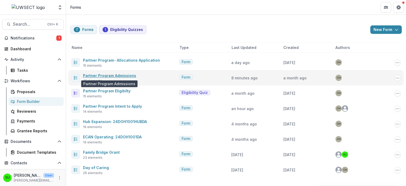
click at [109, 74] on link "Partner Program Admissions" at bounding box center [109, 75] width 53 height 4
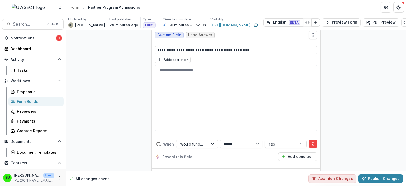
scroll to position [1755, 0]
click at [203, 47] on p "**********" at bounding box center [236, 50] width 158 height 6
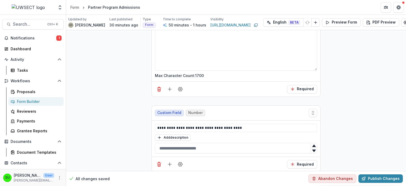
scroll to position [2316, 0]
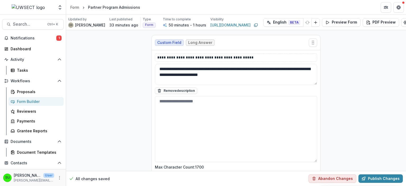
scroll to position [2224, 0]
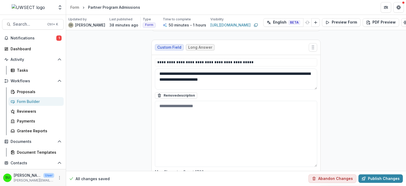
scroll to position [2219, 0]
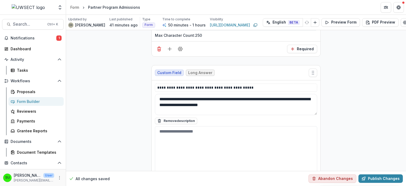
scroll to position [2195, 0]
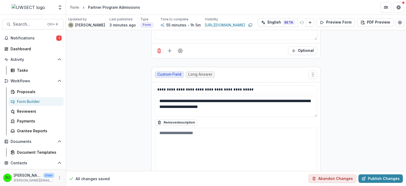
scroll to position [2368, 0]
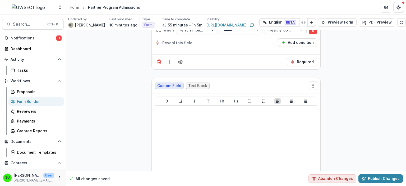
scroll to position [4817, 0]
click at [27, 91] on div "Proposals" at bounding box center [38, 92] width 43 height 6
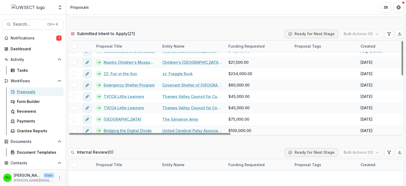
scroll to position [77, 0]
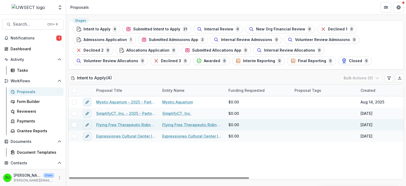
scroll to position [17, 0]
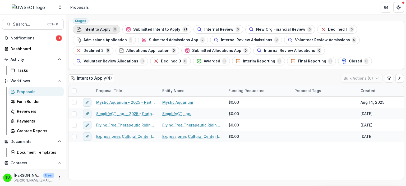
click at [101, 27] on span "Intent to Apply" at bounding box center [97, 29] width 27 height 4
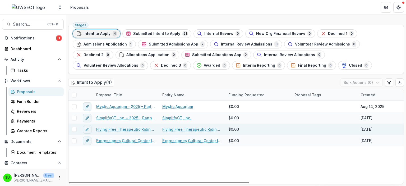
scroll to position [9, 0]
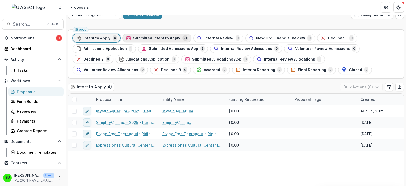
click at [160, 39] on span "Submitted Intent to Apply" at bounding box center [156, 38] width 47 height 4
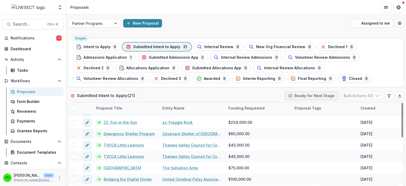
scroll to position [89, 0]
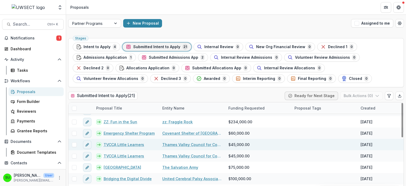
click at [198, 144] on link "Thames Valley Council for Community Action" at bounding box center [192, 145] width 60 height 6
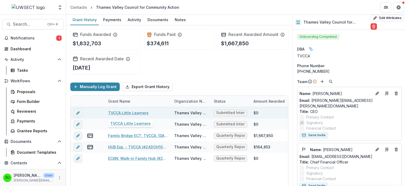
click at [164, 111] on div "TVCCA Little Learners" at bounding box center [138, 112] width 60 height 11
click at [91, 111] on div at bounding box center [89, 112] width 11 height 11
click at [273, 114] on div "$0" at bounding box center [270, 112] width 40 height 11
click at [131, 112] on link "TVCCA Little Learners" at bounding box center [128, 113] width 40 height 6
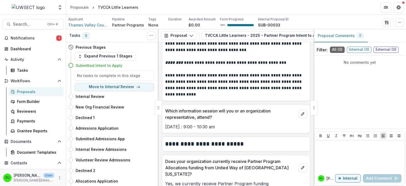
scroll to position [347, 0]
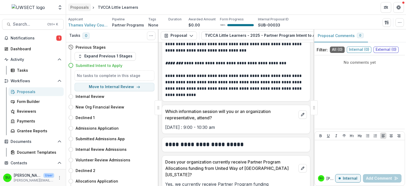
click at [82, 7] on div "Proposals" at bounding box center [79, 7] width 19 height 6
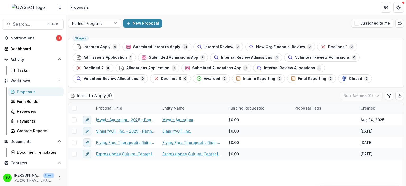
click at [209, 16] on div "Partner Programs New Proposal Assigned to me" at bounding box center [236, 23] width 340 height 17
click at [234, 26] on div "New Proposal" at bounding box center [236, 23] width 226 height 8
